Goal: Task Accomplishment & Management: Complete application form

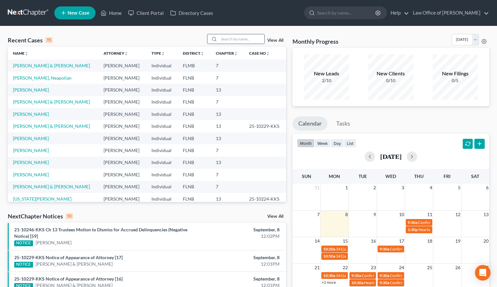
click at [230, 36] on input "search" at bounding box center [241, 38] width 45 height 9
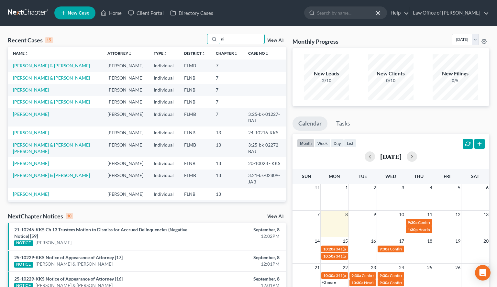
type input "ni"
click at [28, 89] on link "[PERSON_NAME]" at bounding box center [31, 89] width 36 height 5
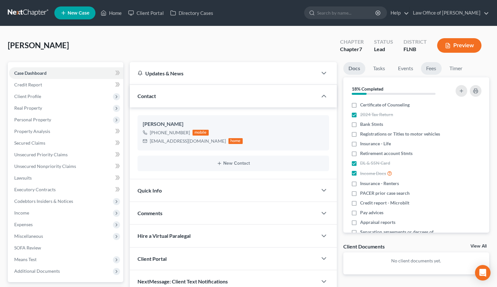
click at [427, 69] on link "Fees" at bounding box center [431, 68] width 21 height 13
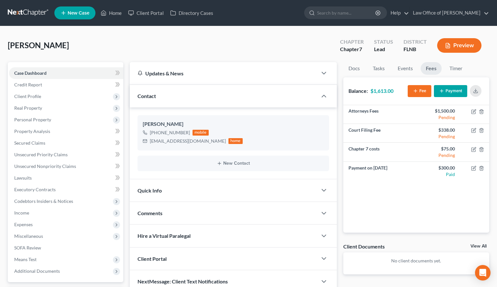
click at [438, 87] on button "Payment" at bounding box center [450, 91] width 33 height 12
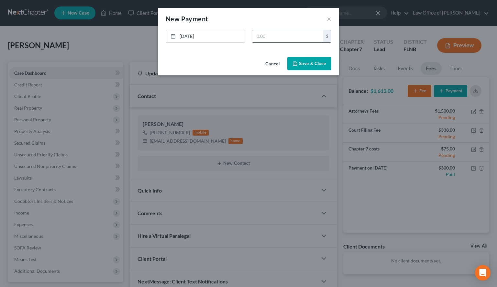
click at [292, 40] on input "text" at bounding box center [287, 36] width 71 height 12
type input "1,375.00"
click at [317, 59] on button "Save & Close" at bounding box center [309, 64] width 44 height 14
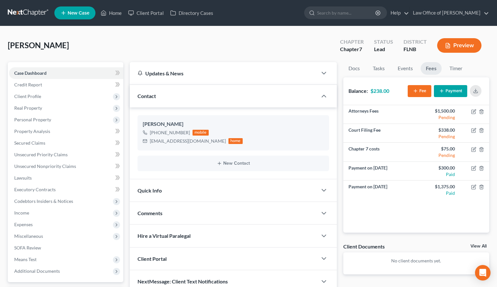
click at [458, 92] on button "Payment" at bounding box center [450, 91] width 33 height 12
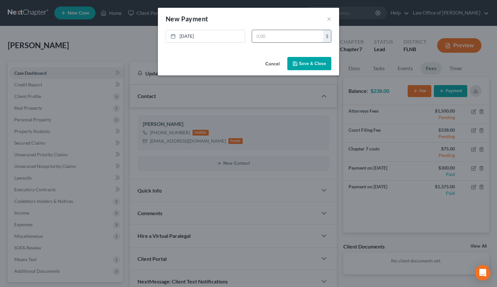
click at [296, 33] on input "text" at bounding box center [287, 36] width 71 height 12
type input "238.00"
click at [295, 66] on button "Save & Close" at bounding box center [309, 64] width 44 height 14
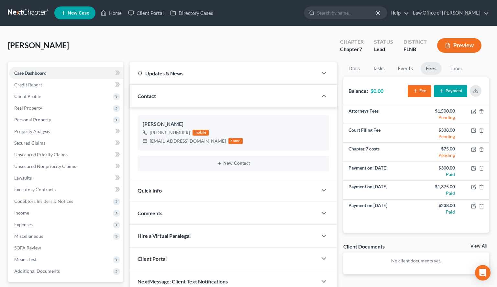
click at [316, 38] on div "[PERSON_NAME] Upgraded Chapter Chapter 7 Status Lead District [GEOGRAPHIC_DATA]…" at bounding box center [248, 48] width 481 height 28
click at [473, 208] on icon "button" at bounding box center [473, 205] width 5 height 5
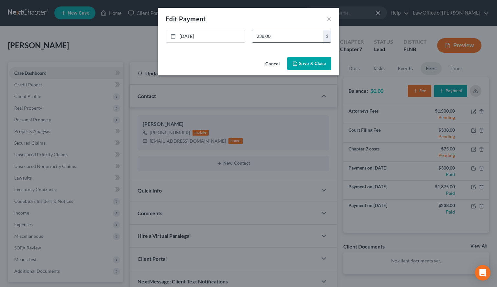
drag, startPoint x: 259, startPoint y: 38, endPoint x: 254, endPoint y: 38, distance: 4.8
click at [254, 38] on input "238.00" at bounding box center [287, 36] width 71 height 12
drag, startPoint x: 260, startPoint y: 37, endPoint x: 253, endPoint y: 37, distance: 6.1
click at [253, 37] on input "238.00" at bounding box center [287, 36] width 71 height 12
type input "338.00"
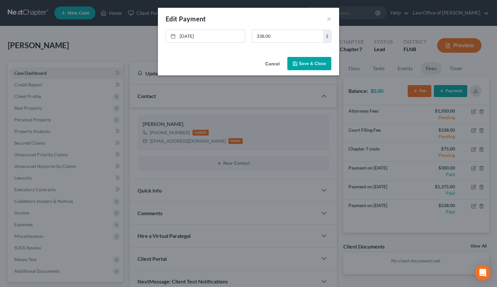
click at [292, 68] on button "Save & Close" at bounding box center [309, 64] width 44 height 14
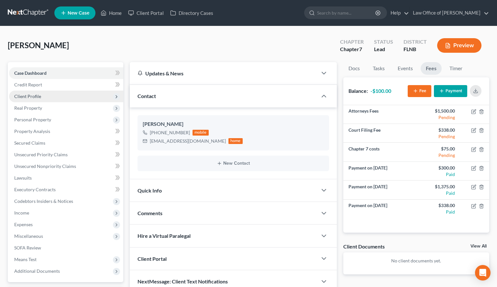
click at [38, 93] on span "Client Profile" at bounding box center [27, 95] width 27 height 5
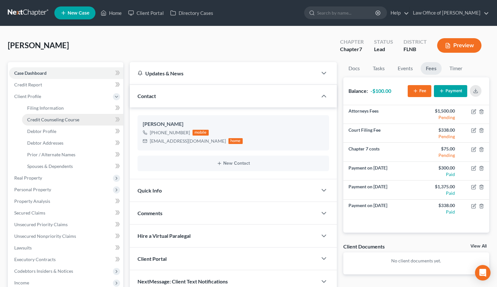
click at [51, 115] on link "Credit Counseling Course" at bounding box center [72, 120] width 101 height 12
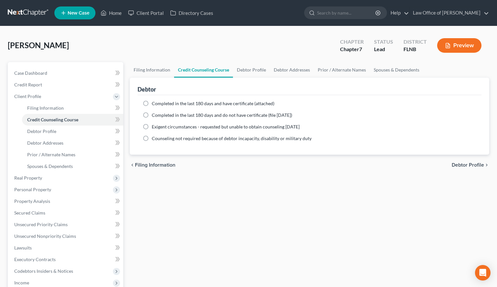
click at [11, 13] on link at bounding box center [28, 13] width 41 height 12
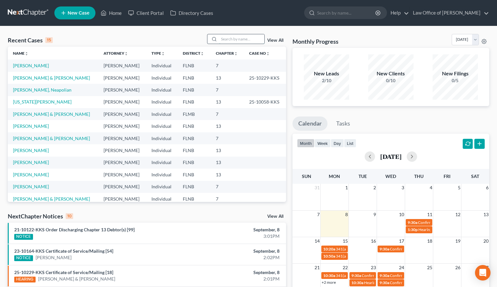
click at [226, 35] on input "search" at bounding box center [241, 38] width 45 height 9
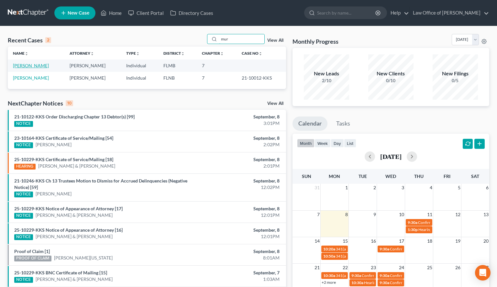
type input "mur"
click at [40, 65] on link "Murphy, Emmitt" at bounding box center [31, 65] width 36 height 5
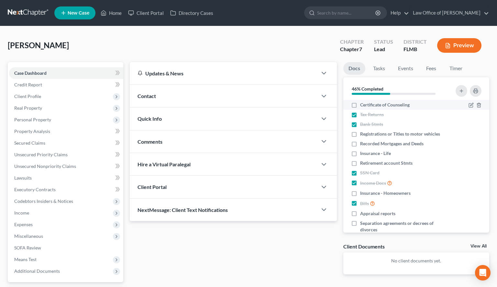
click at [360, 108] on label "Certificate of Counseling" at bounding box center [384, 105] width 49 height 6
click at [362, 106] on input "Certificate of Counseling" at bounding box center [364, 104] width 4 height 4
checkbox input "true"
click at [433, 69] on link "Fees" at bounding box center [431, 68] width 21 height 13
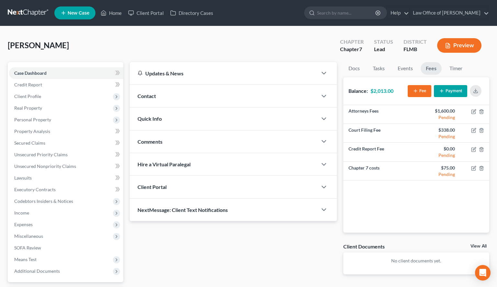
click at [450, 87] on button "Payment" at bounding box center [450, 91] width 33 height 12
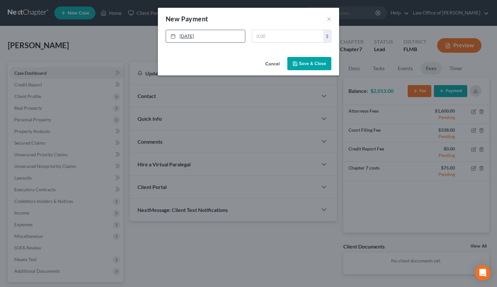
click at [237, 41] on link "[DATE]" at bounding box center [205, 36] width 79 height 12
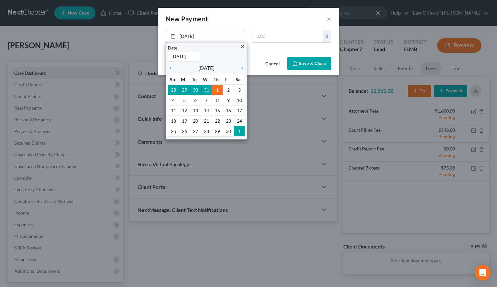
drag, startPoint x: 179, startPoint y: 56, endPoint x: 195, endPoint y: 57, distance: 15.6
click at [195, 57] on input "11/1/2001" at bounding box center [184, 56] width 32 height 11
type input "11/22/2024"
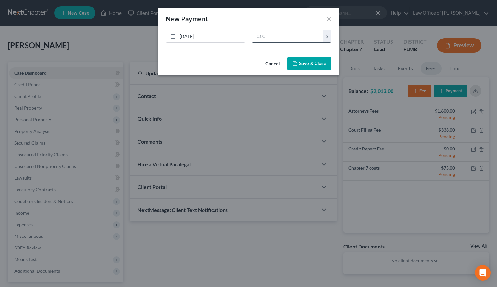
click at [278, 33] on input "text" at bounding box center [287, 36] width 71 height 12
type input "1,013.00"
click at [306, 71] on div "Cancel Save & Close" at bounding box center [248, 64] width 181 height 21
click at [306, 64] on button "Save & Close" at bounding box center [309, 64] width 44 height 14
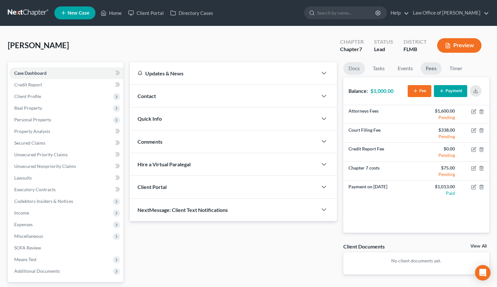
click at [349, 71] on link "Docs" at bounding box center [354, 68] width 22 height 13
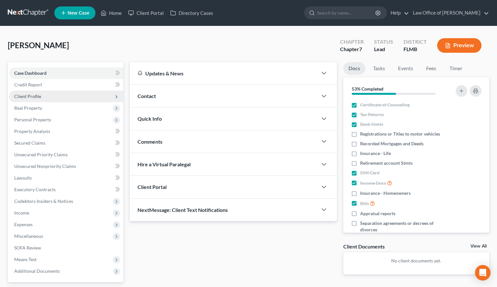
click at [51, 97] on span "Client Profile" at bounding box center [66, 97] width 114 height 12
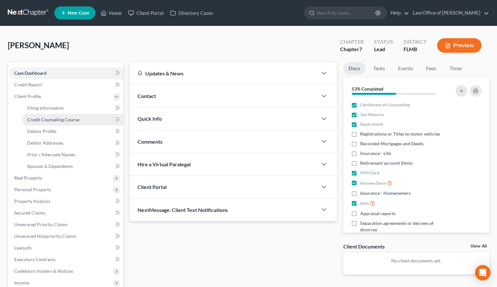
click at [81, 122] on link "Credit Counseling Course" at bounding box center [72, 120] width 101 height 12
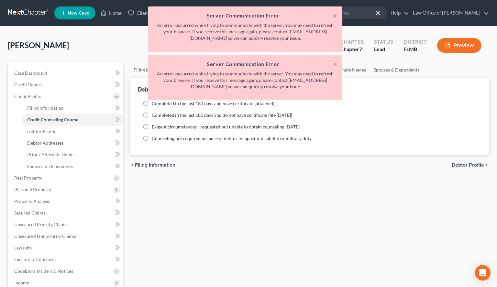
click at [152, 106] on label "Completed in the last 180 days and have certificate (attached)" at bounding box center [213, 103] width 123 height 6
click at [154, 104] on input "Completed in the last 180 days and have certificate (attached)" at bounding box center [156, 102] width 4 height 4
radio input "true"
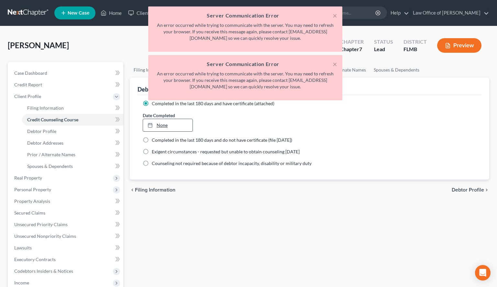
type input "[DATE]"
click at [184, 125] on link "[DATE]" at bounding box center [167, 125] width 49 height 12
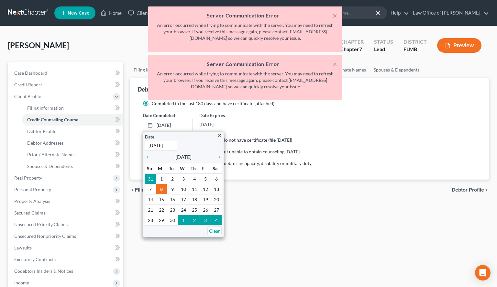
click at [286, 229] on div "Filing Information Credit Counseling Course Debtor Profile Debtor Addresses Pri…" at bounding box center [309, 225] width 366 height 327
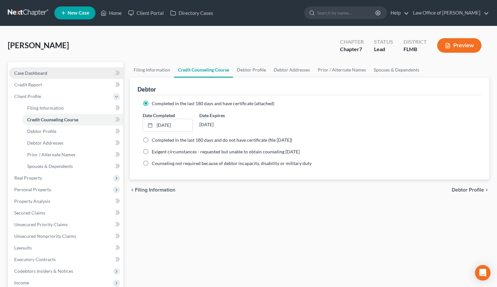
click at [38, 77] on link "Case Dashboard" at bounding box center [66, 73] width 114 height 12
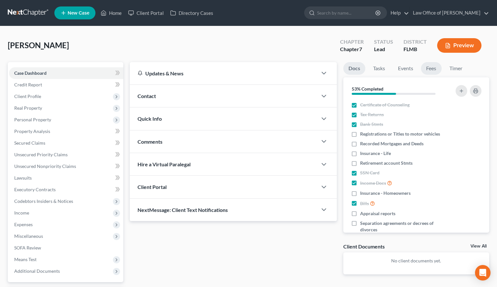
click at [435, 69] on link "Fees" at bounding box center [431, 68] width 21 height 13
